Goal: Find contact information

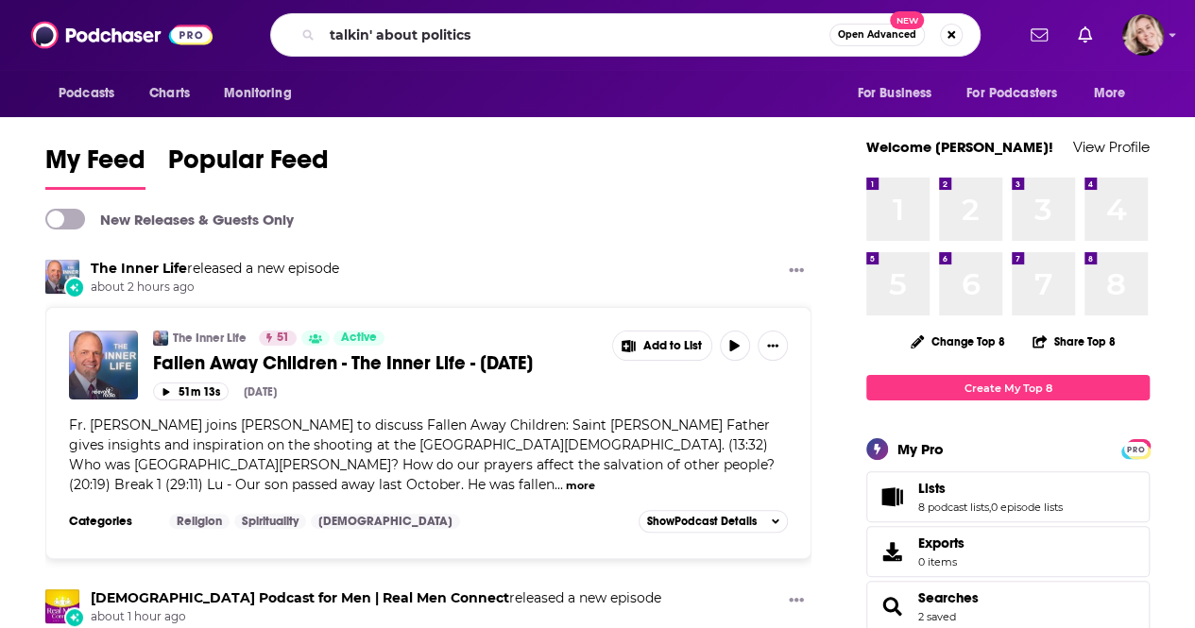
type input "talkin' about politics"
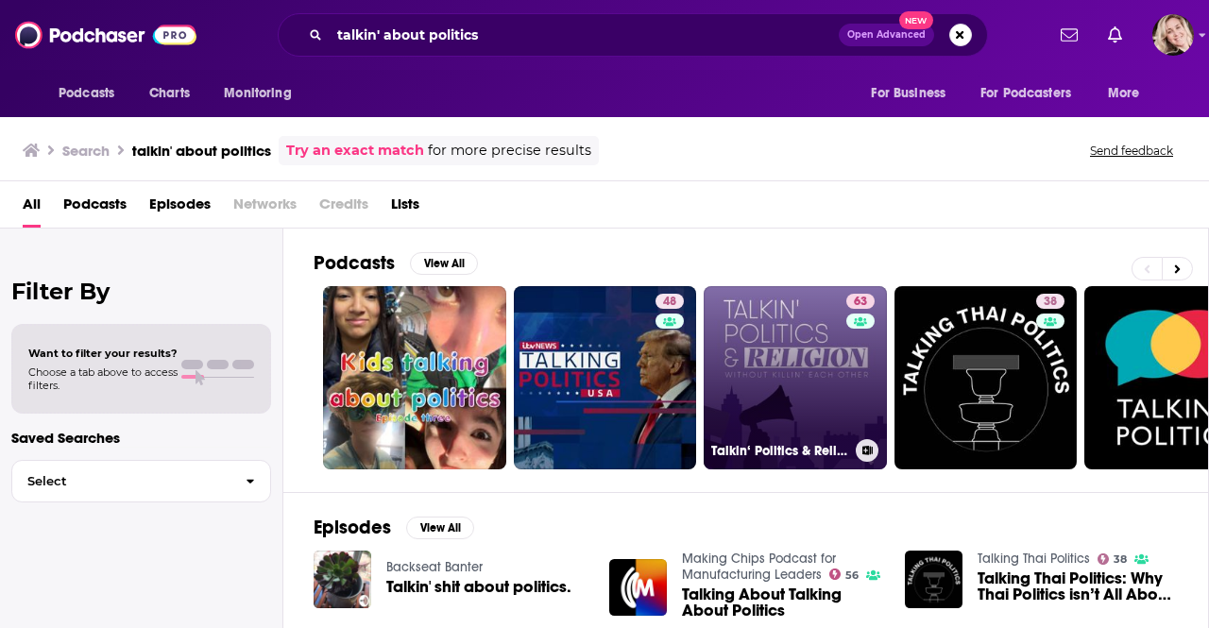
click at [811, 362] on link "63 Talkin‘ Politics & Religion Without Killin‘ Each Other" at bounding box center [795, 377] width 183 height 183
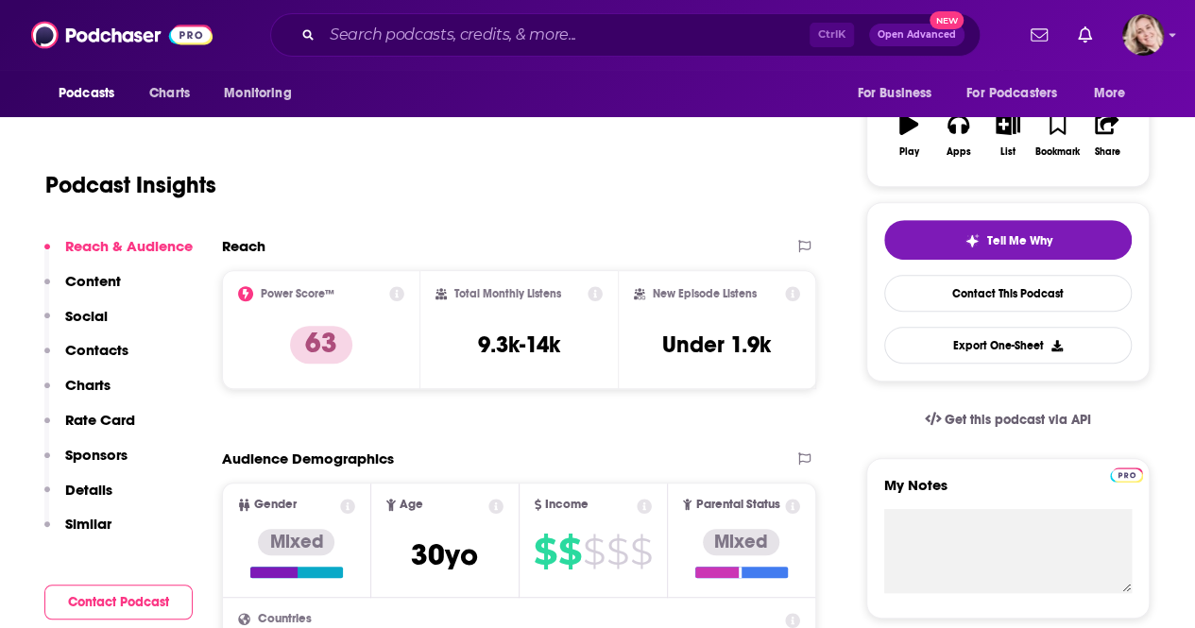
scroll to position [343, 0]
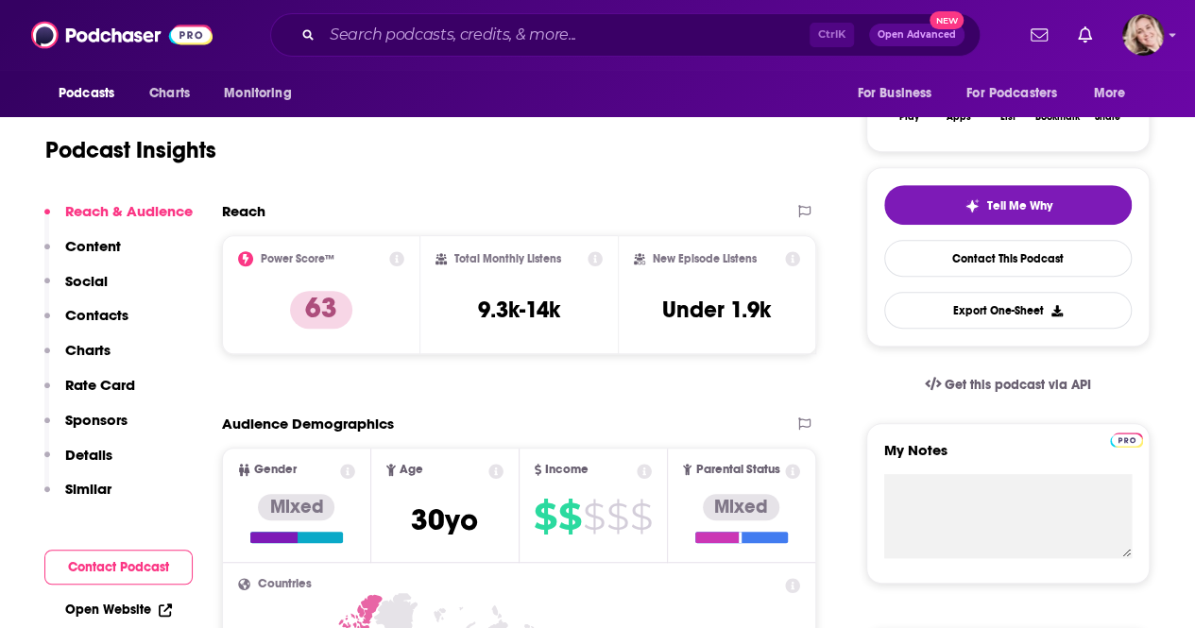
click at [101, 313] on p "Contacts" at bounding box center [96, 315] width 63 height 18
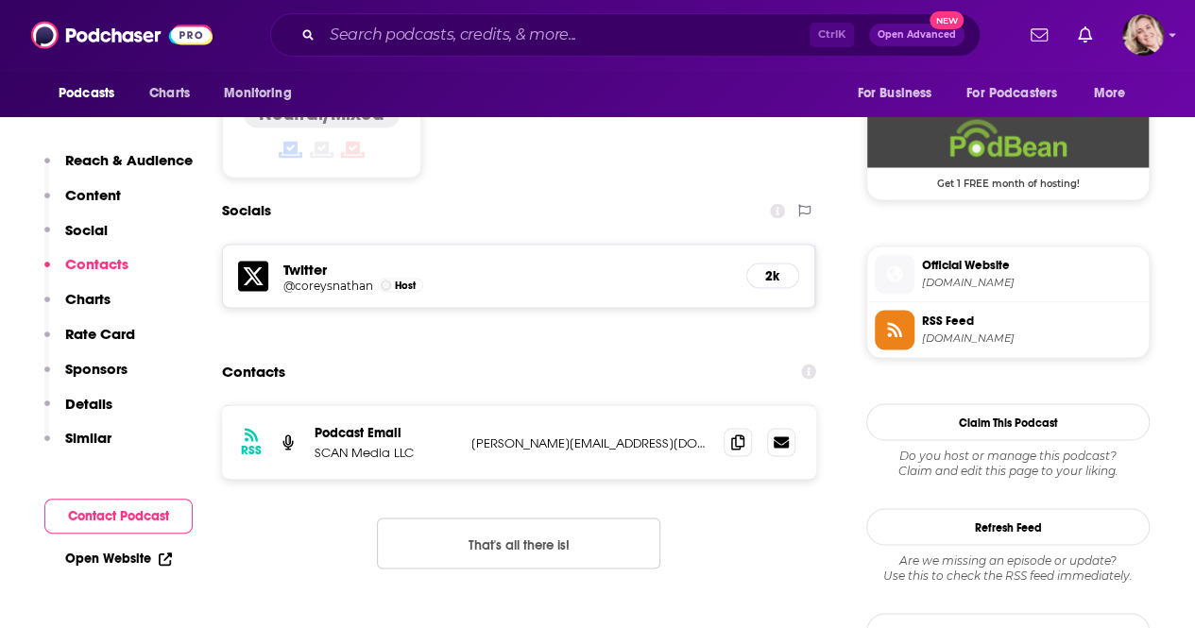
scroll to position [1537, 0]
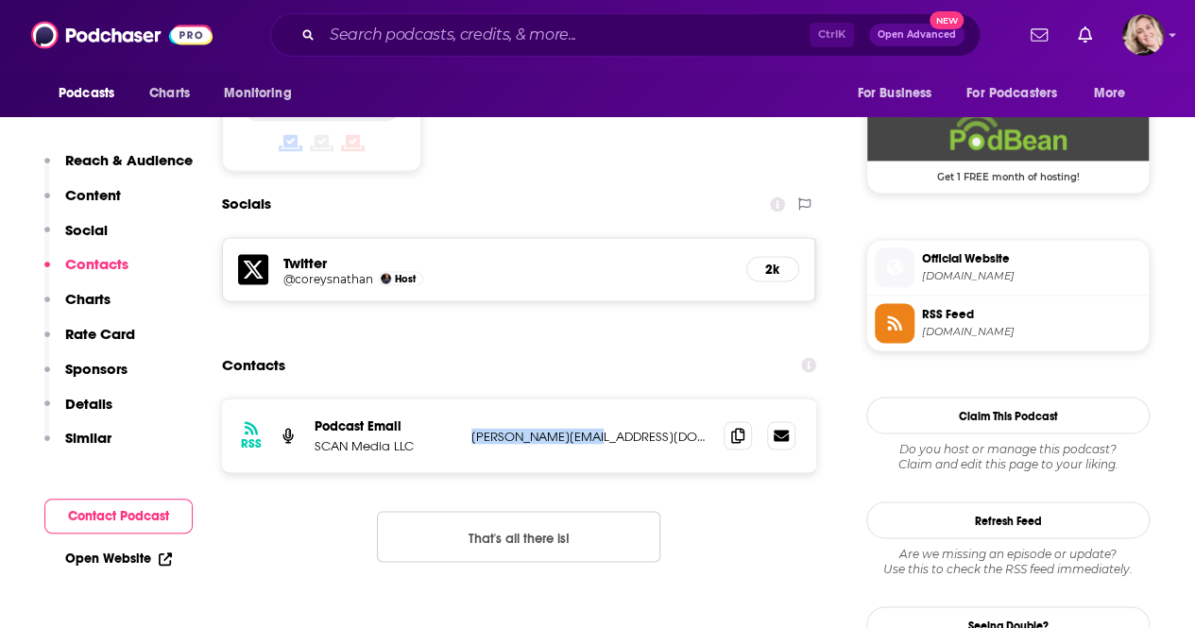
drag, startPoint x: 598, startPoint y: 351, endPoint x: 474, endPoint y: 352, distance: 123.7
click at [474, 428] on p "[PERSON_NAME][EMAIL_ADDRESS][DOMAIN_NAME]" at bounding box center [589, 436] width 237 height 16
copy p "[PERSON_NAME][EMAIL_ADDRESS][DOMAIN_NAME]"
